Goal: Task Accomplishment & Management: Manage account settings

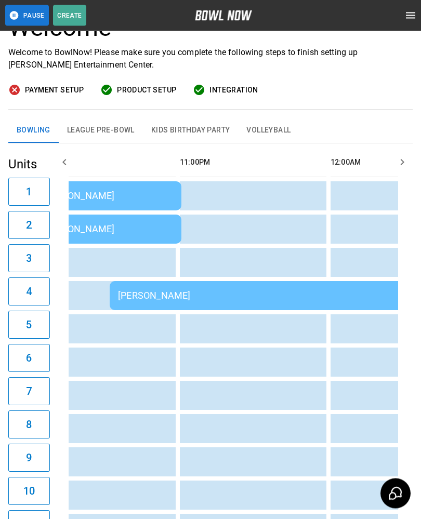
scroll to position [0, 2056]
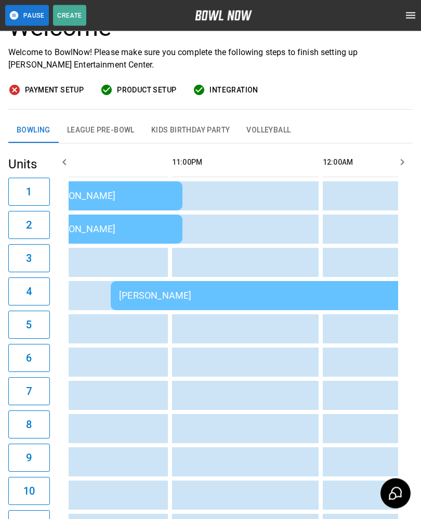
click at [168, 297] on div "[PERSON_NAME]" at bounding box center [260, 295] width 282 height 11
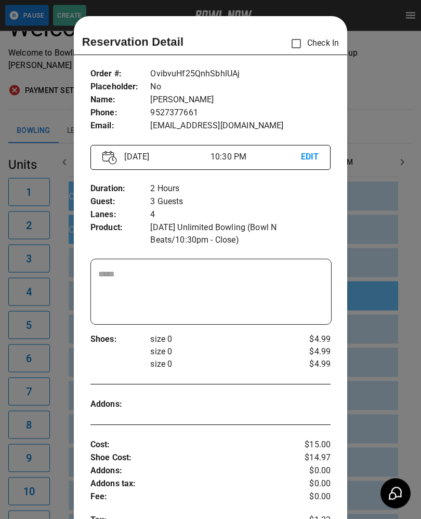
scroll to position [17, 0]
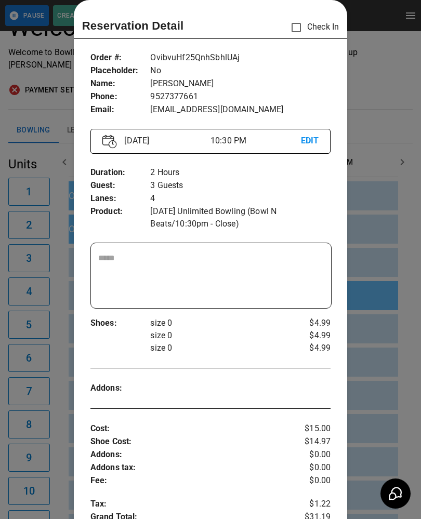
click at [370, 359] on div at bounding box center [210, 259] width 421 height 519
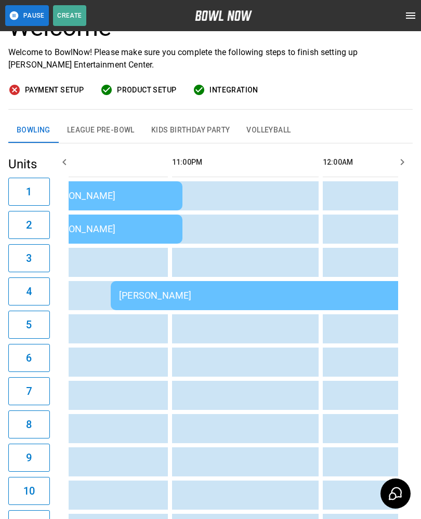
click at [386, 365] on td "sticky table" at bounding box center [393, 361] width 34 height 29
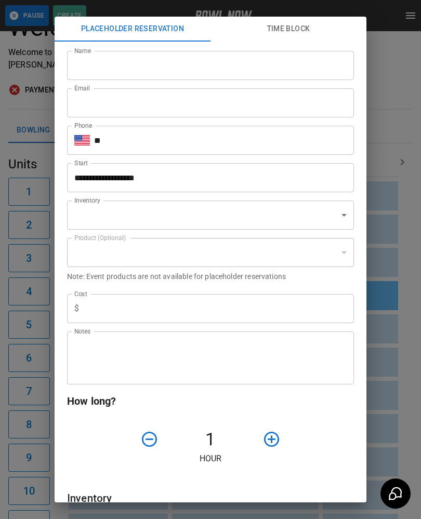
type input "**********"
click at [98, 186] on input "**********" at bounding box center [206, 177] width 279 height 29
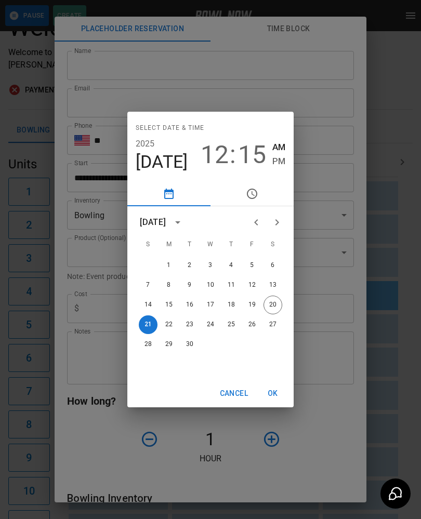
click at [385, 389] on div "Select date & time [DATE] 12 : 15 AM PM [DATE] S M T W T F S 1 2 3 4 5 6 7 8 9 …" at bounding box center [210, 259] width 421 height 519
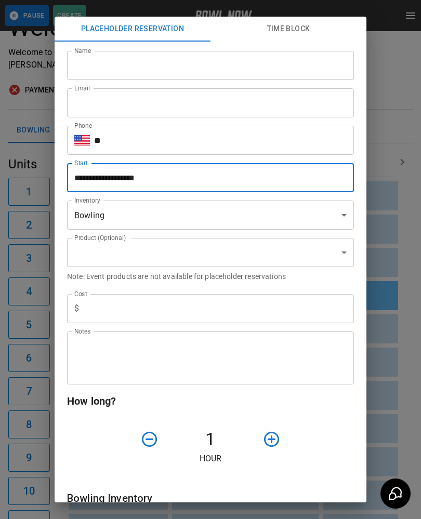
scroll to position [86, 0]
click at [388, 281] on div "**********" at bounding box center [210, 259] width 421 height 519
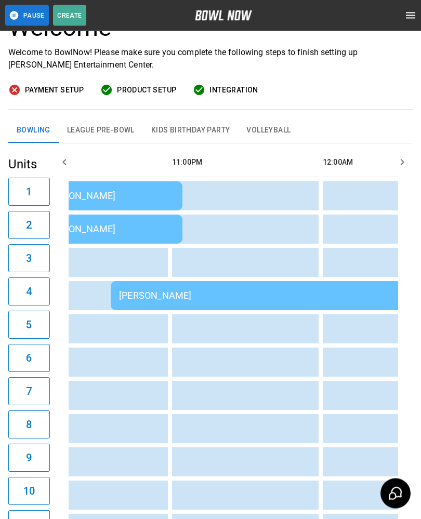
scroll to position [86, 0]
click at [128, 220] on td "[PERSON_NAME]" at bounding box center [108, 228] width 147 height 29
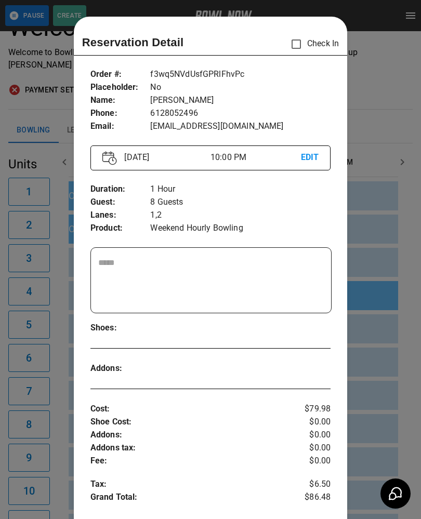
scroll to position [17, 0]
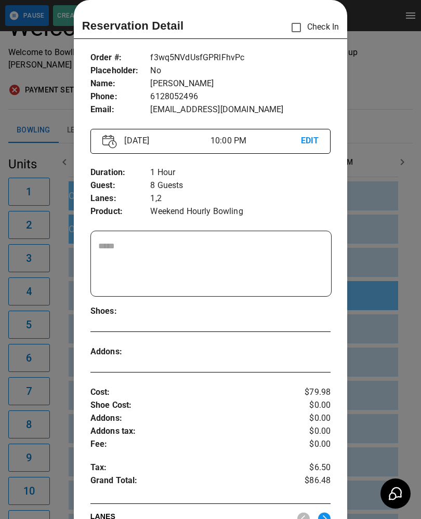
click at [391, 372] on div at bounding box center [210, 259] width 421 height 519
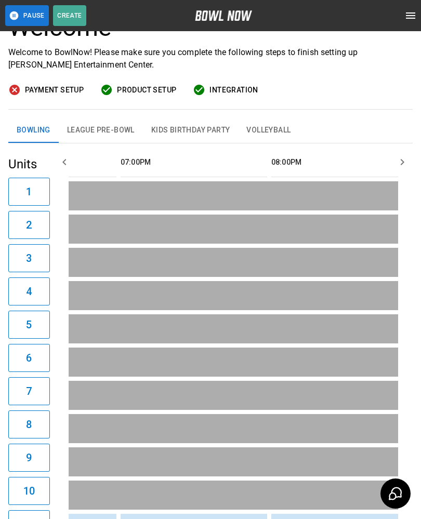
scroll to position [0, 1482]
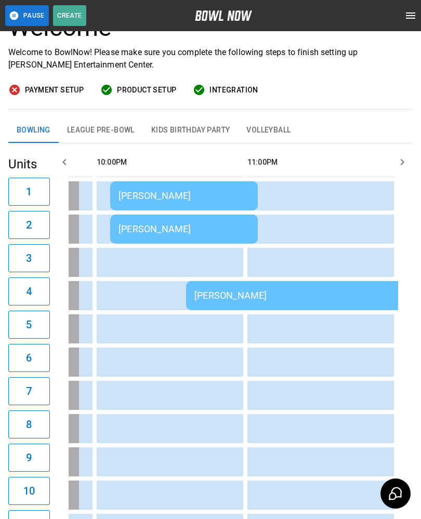
click at [206, 199] on div "[PERSON_NAME]" at bounding box center [183, 195] width 131 height 11
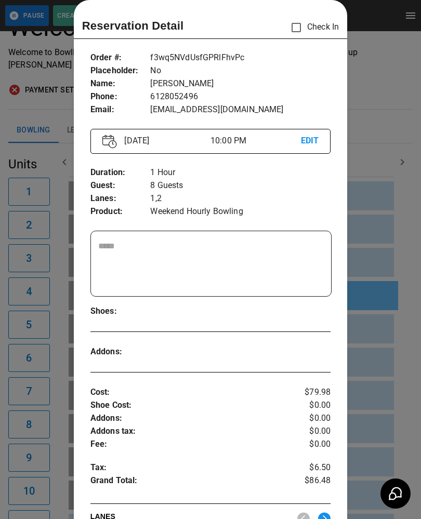
click at [390, 363] on div at bounding box center [210, 259] width 421 height 519
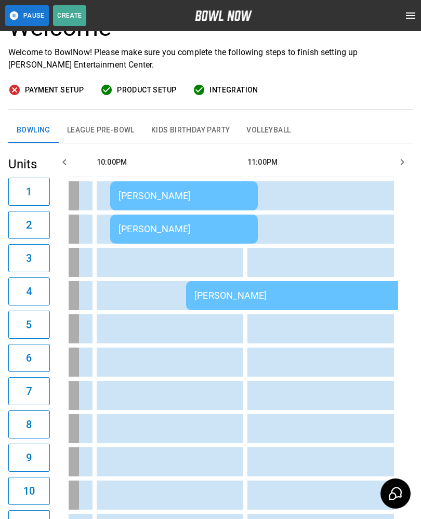
click at [355, 294] on div "[PERSON_NAME]" at bounding box center [335, 295] width 282 height 11
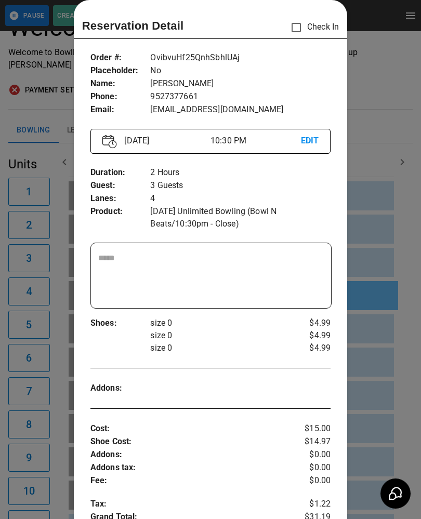
click at [385, 173] on div at bounding box center [210, 259] width 421 height 519
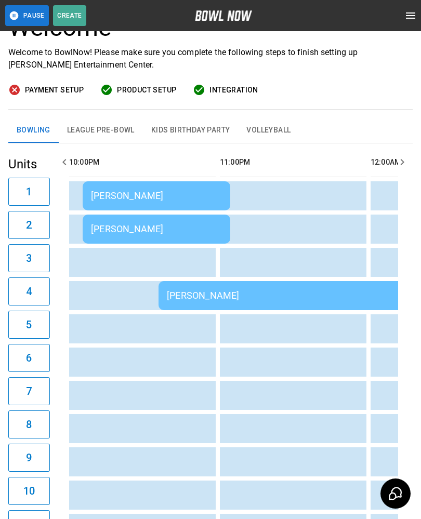
click at [122, 201] on td "[PERSON_NAME]" at bounding box center [156, 195] width 147 height 29
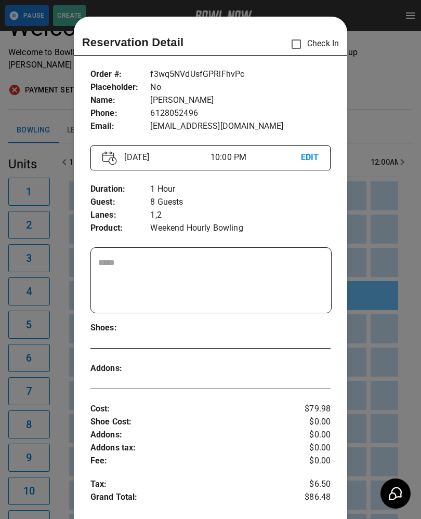
scroll to position [0, 0]
click at [403, 361] on div at bounding box center [210, 259] width 421 height 519
